Goal: Task Accomplishment & Management: Complete application form

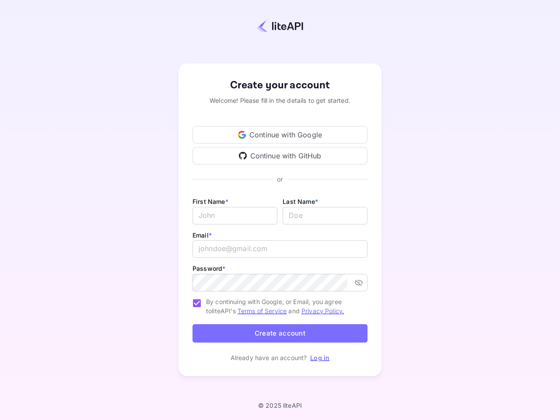
click at [280, 210] on div "First Name * ​ Last Name * ​" at bounding box center [280, 213] width 175 height 34
click at [280, 135] on div "Continue with Google" at bounding box center [280, 135] width 175 height 18
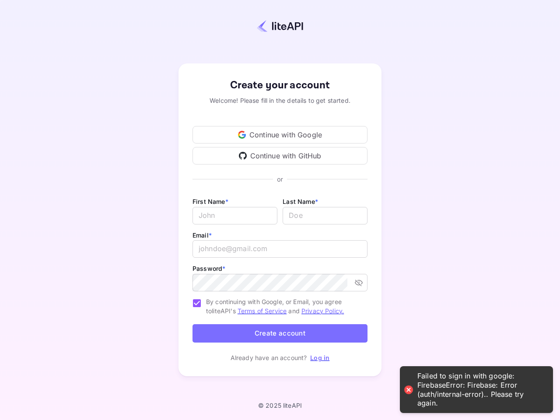
click at [280, 156] on div "Continue with GitHub" at bounding box center [280, 156] width 175 height 18
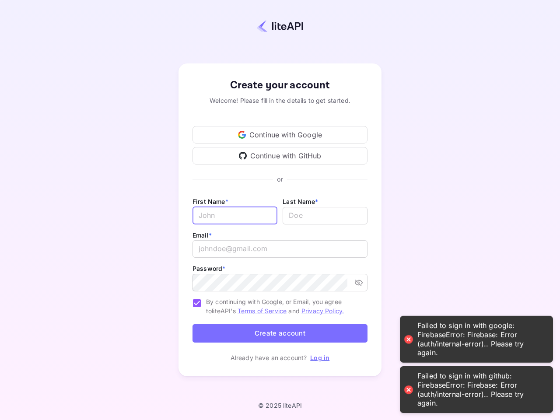
click at [235, 216] on input "Email *" at bounding box center [235, 216] width 85 height 18
click at [325, 216] on input "lastName" at bounding box center [325, 216] width 85 height 18
click at [280, 249] on input "email" at bounding box center [280, 249] width 175 height 18
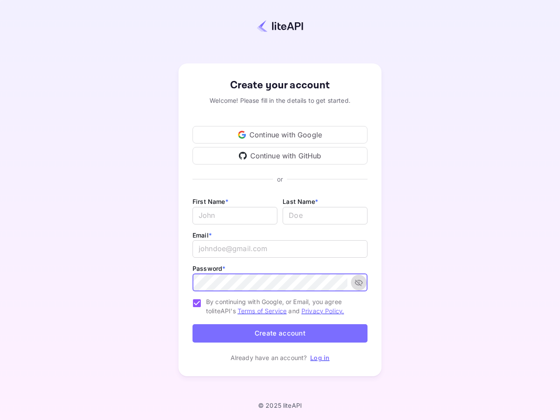
click at [359, 283] on icon "toggle password visibility" at bounding box center [359, 282] width 9 height 9
click at [274, 303] on span "By continuing with Google, or Email, you agree to liteAPI's Terms of Service an…" at bounding box center [283, 306] width 155 height 18
click at [206, 303] on input "By continuing with Google, or Email, you agree to liteAPI's Terms of Service an…" at bounding box center [197, 303] width 18 height 18
checkbox input "false"
click at [280, 334] on button "Create account" at bounding box center [280, 333] width 175 height 19
